Goal: Task Accomplishment & Management: Manage account settings

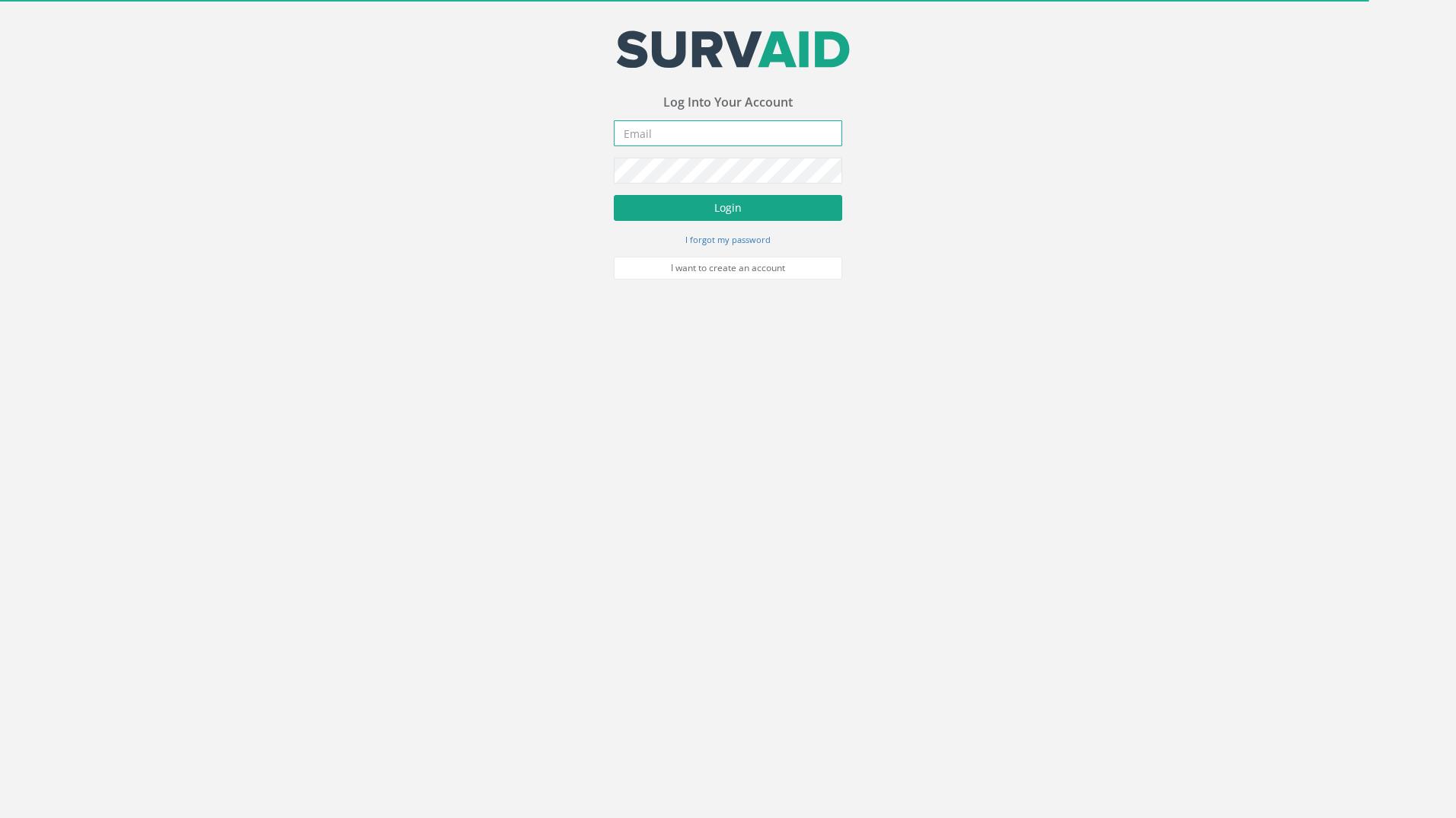
type input "[PERSON_NAME][EMAIL_ADDRESS][PERSON_NAME][DOMAIN_NAME]"
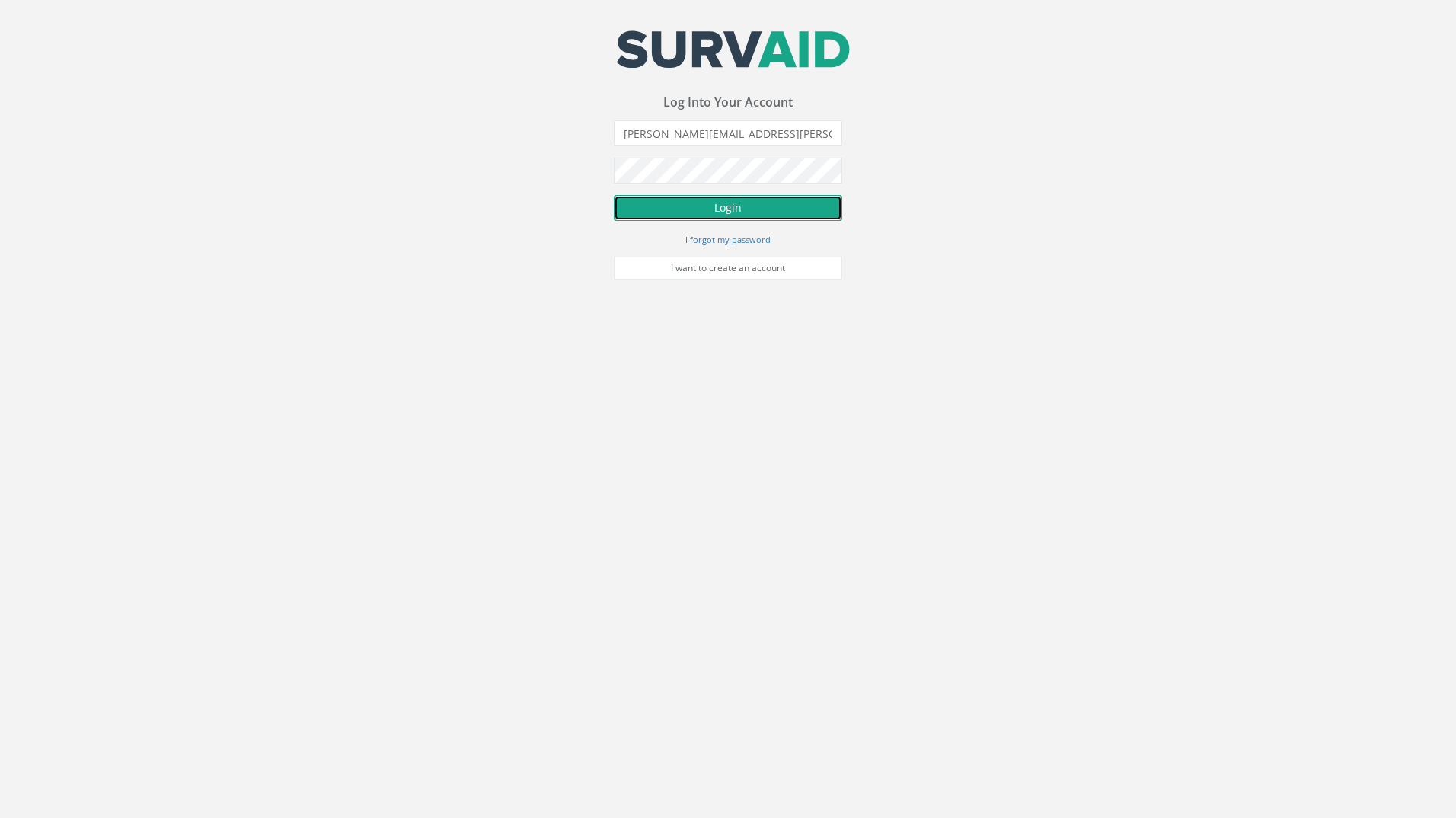
click at [742, 211] on button "Login" at bounding box center [728, 208] width 228 height 26
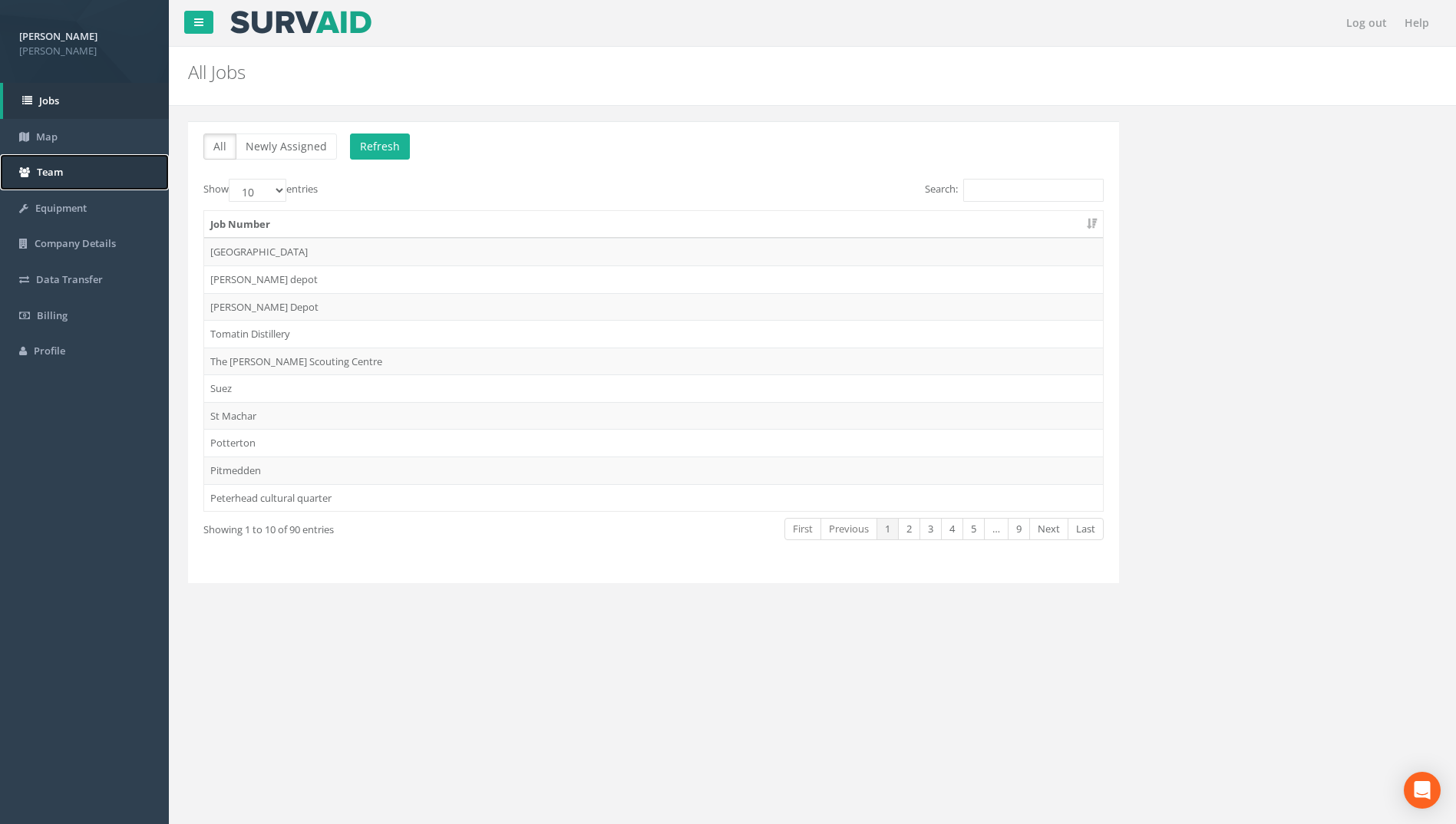
click at [66, 173] on link "Team" at bounding box center [84, 172] width 169 height 36
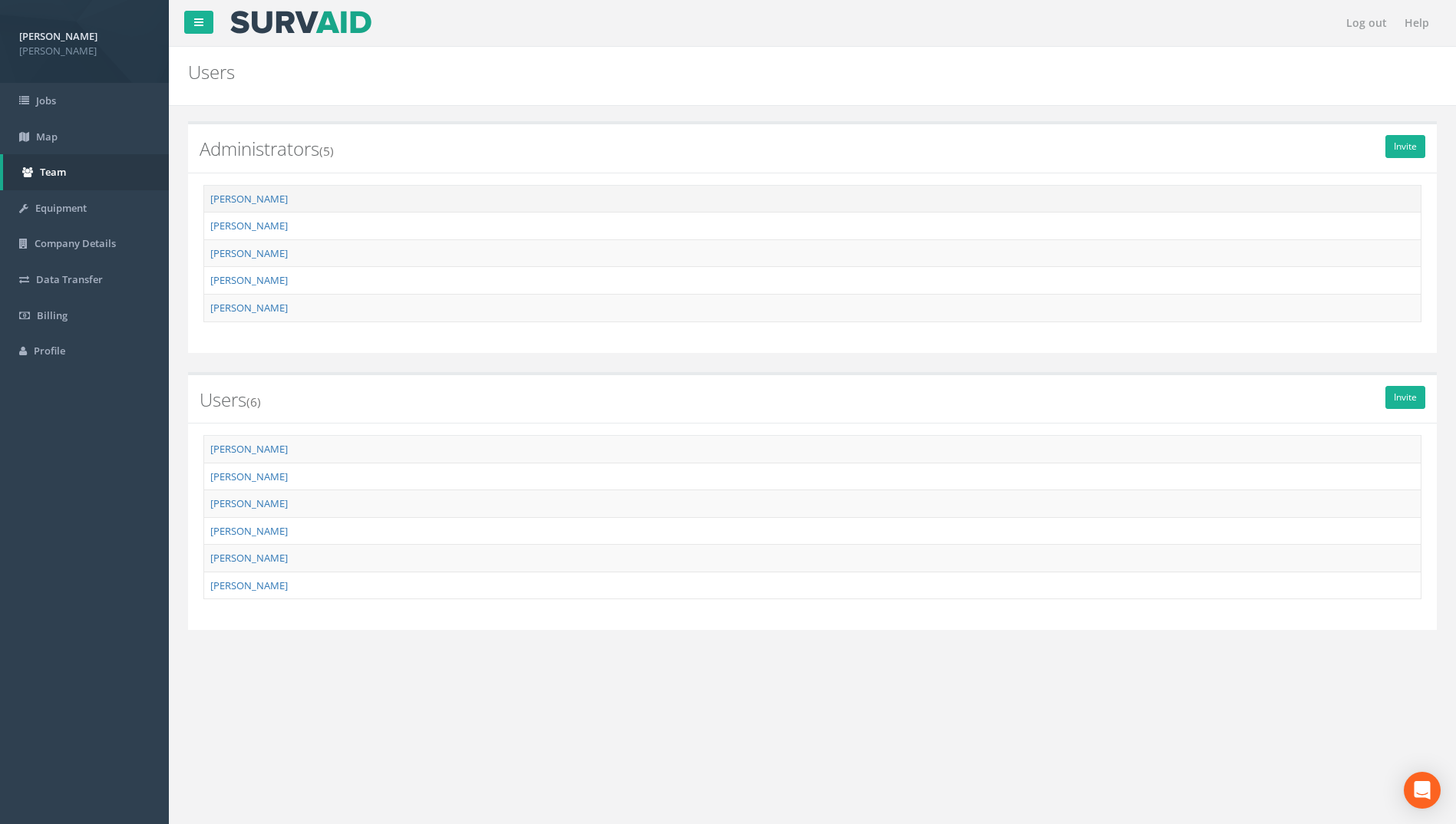
click at [1242, 199] on td "[PERSON_NAME]" at bounding box center [813, 198] width 1217 height 27
click at [280, 200] on td "[PERSON_NAME]" at bounding box center [813, 198] width 1217 height 27
click at [234, 195] on link "[PERSON_NAME]" at bounding box center [248, 198] width 78 height 14
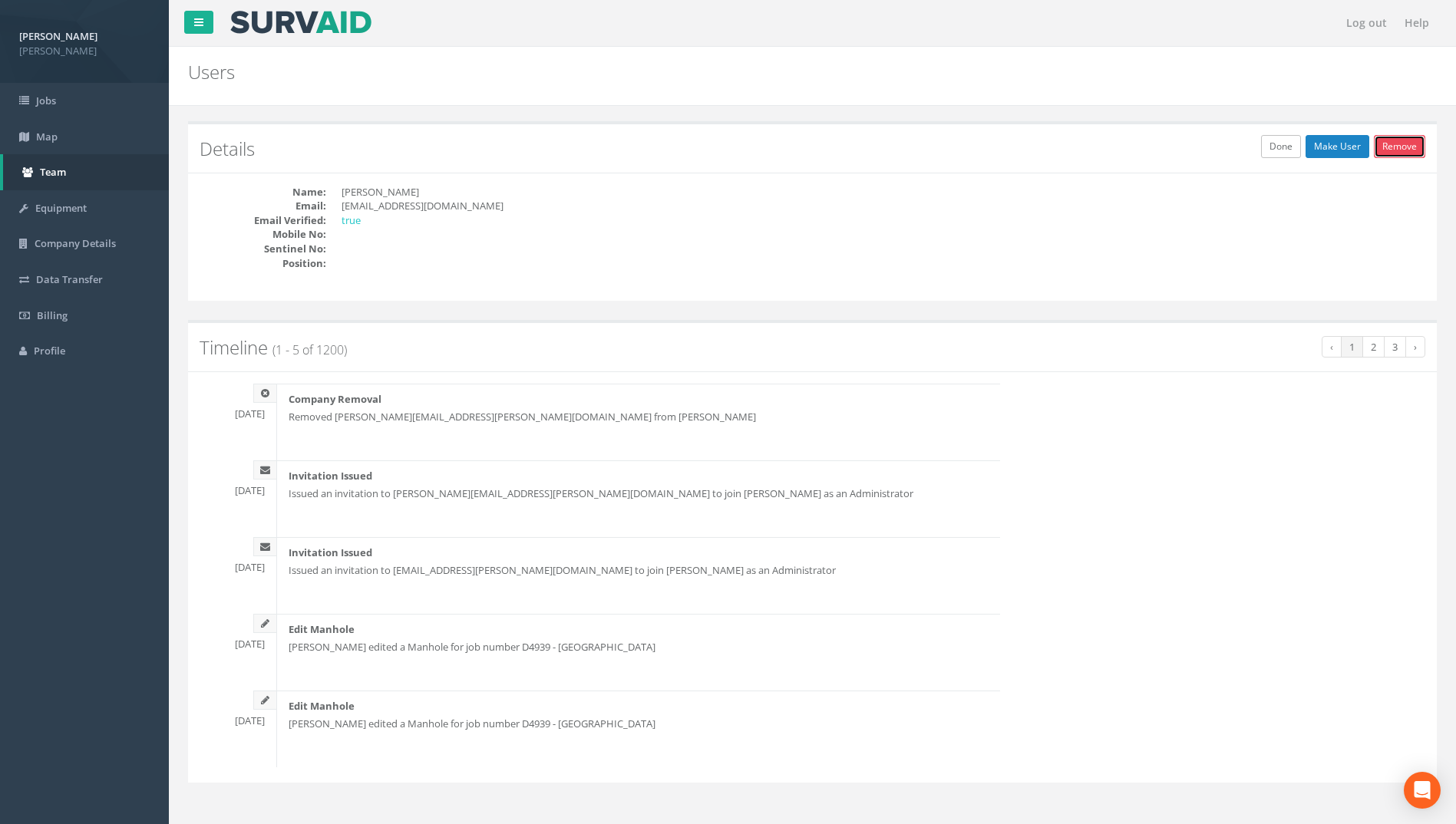
click at [1412, 141] on link "Remove" at bounding box center [1399, 146] width 51 height 23
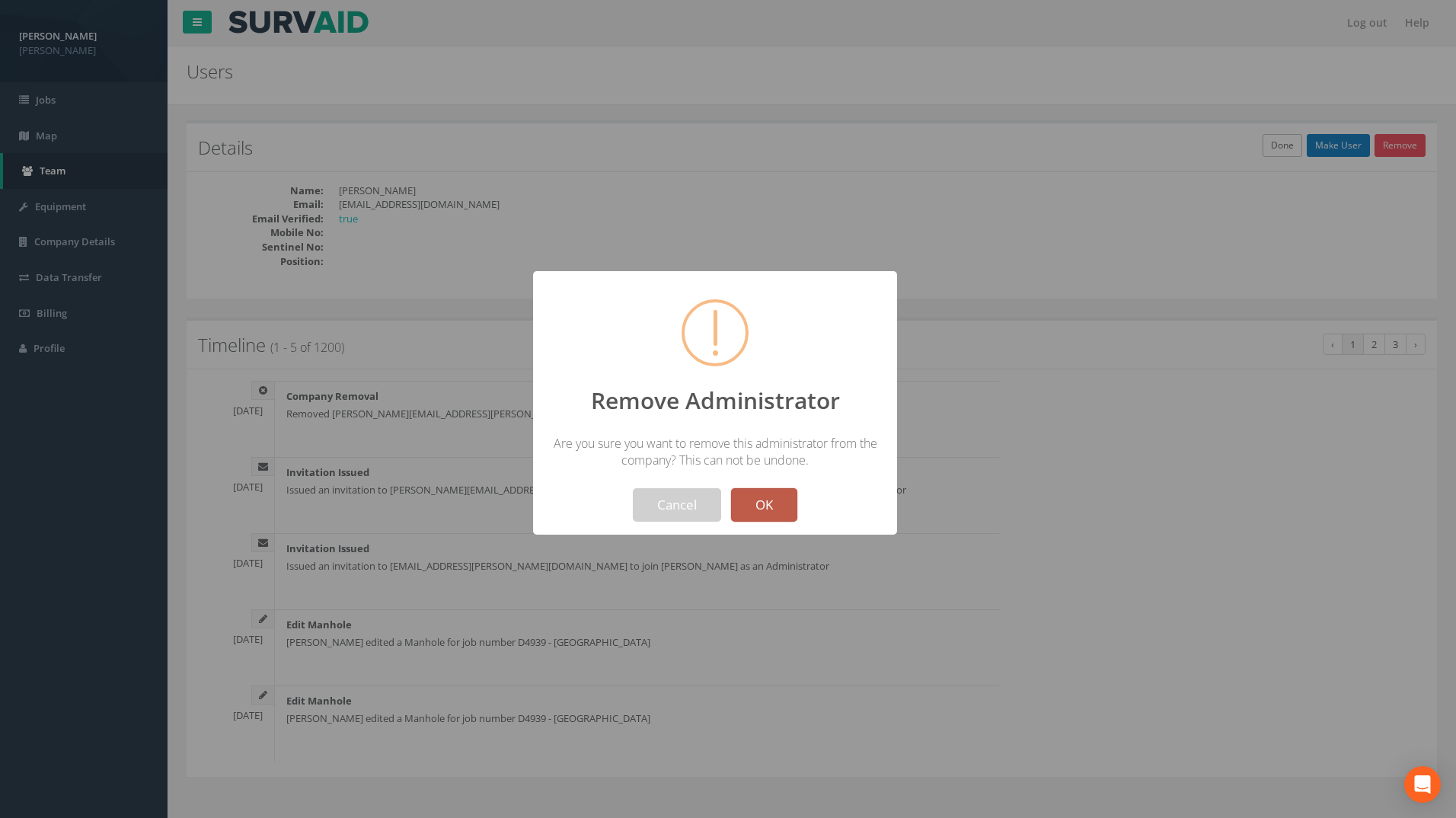
click at [768, 506] on button "OK" at bounding box center [764, 505] width 66 height 33
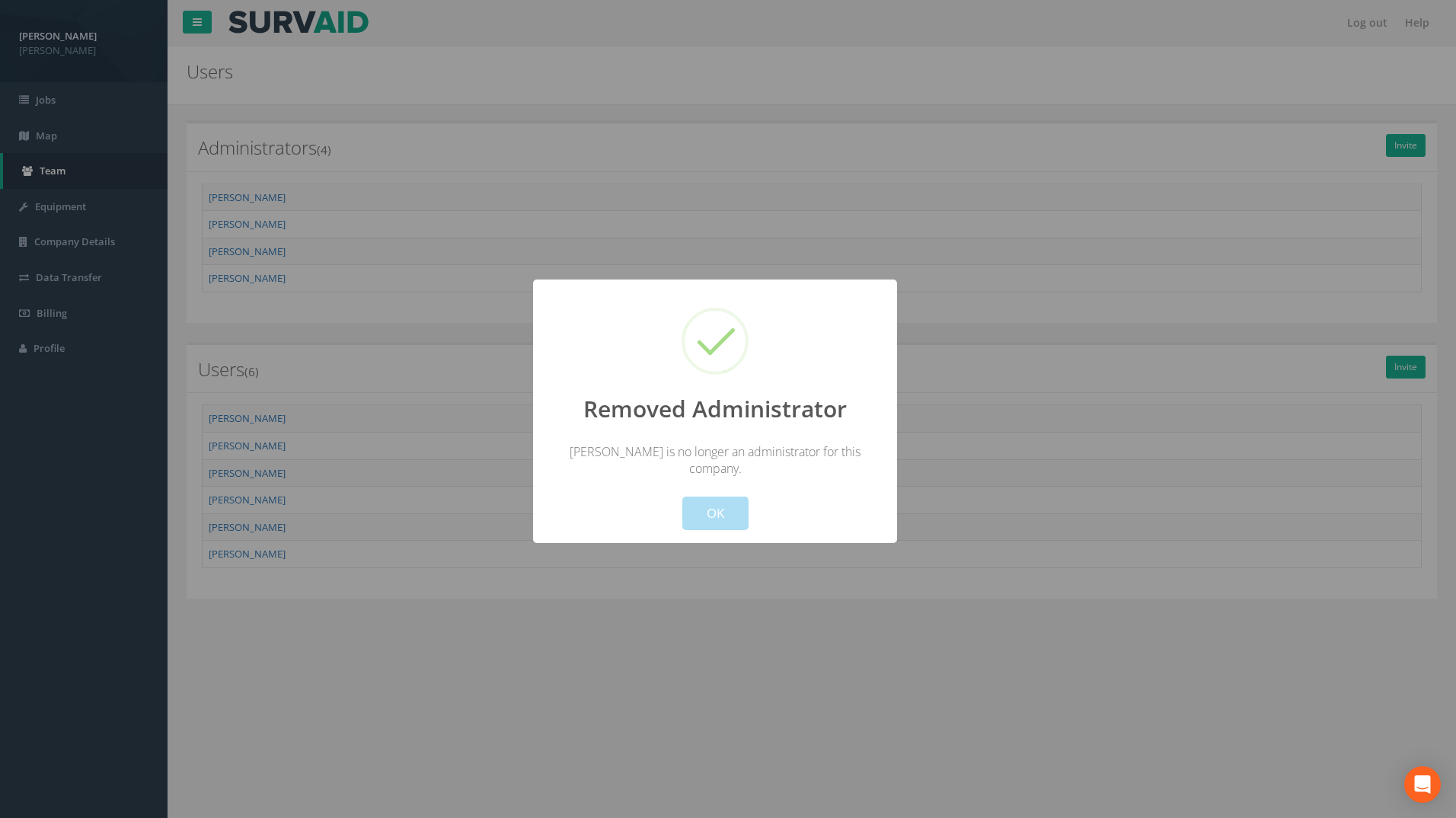
click at [619, 56] on div at bounding box center [728, 409] width 1456 height 818
click at [726, 497] on button "OK" at bounding box center [715, 514] width 66 height 33
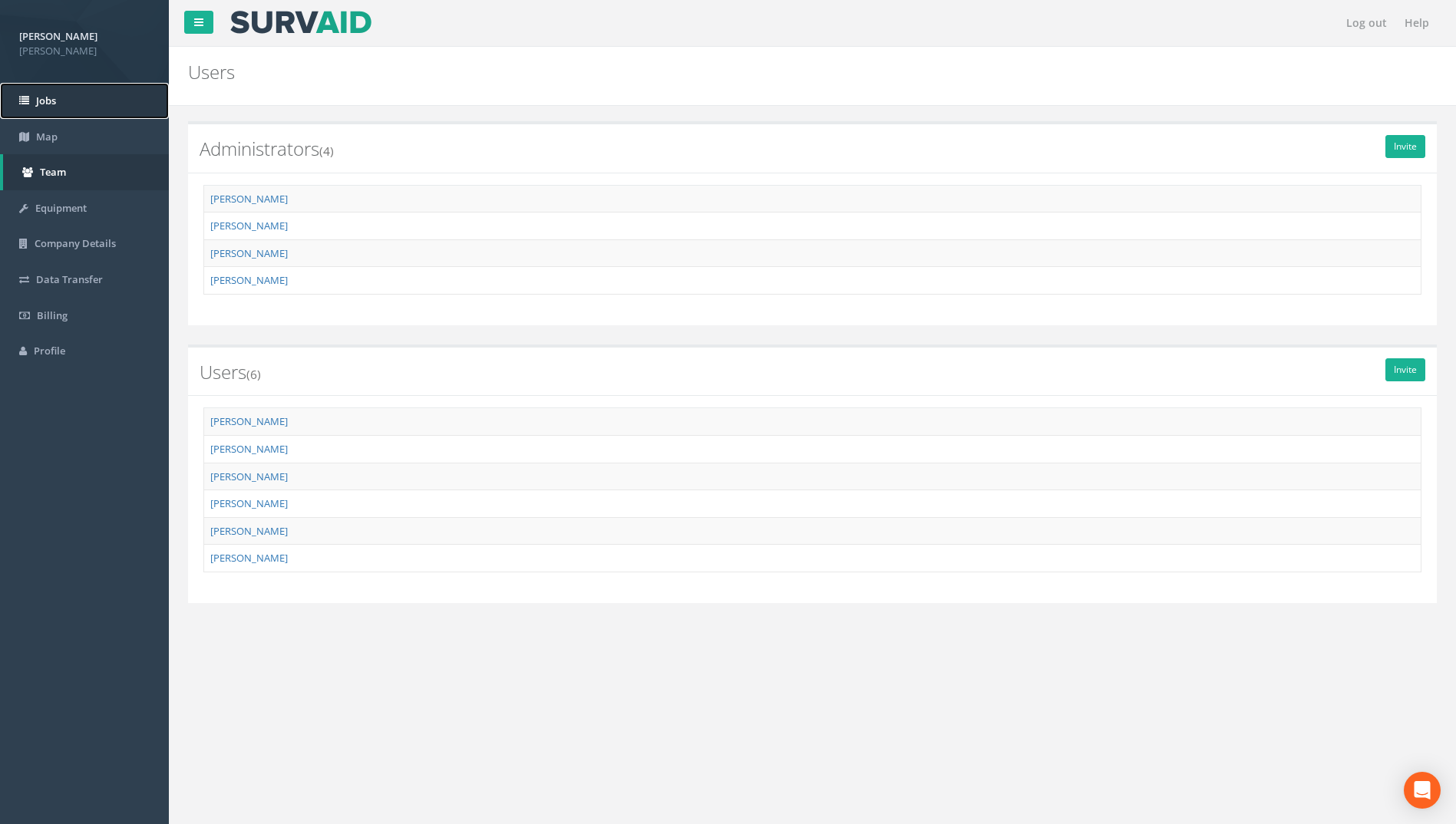
click at [69, 95] on link "Jobs" at bounding box center [84, 100] width 169 height 36
